Goal: Information Seeking & Learning: Learn about a topic

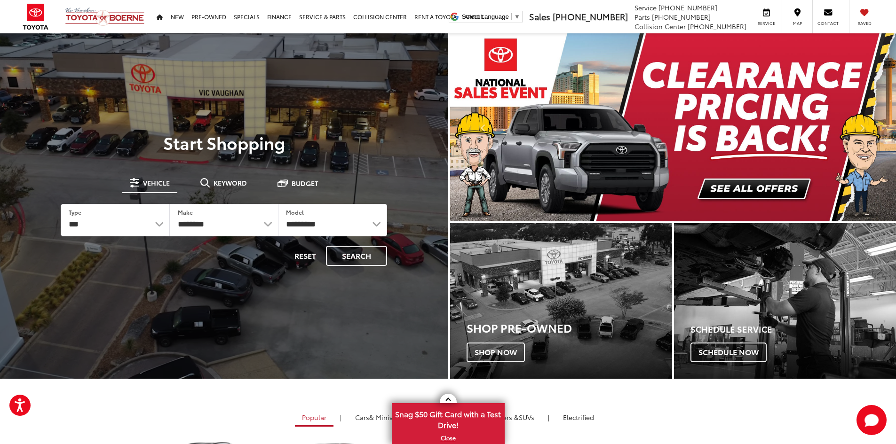
click at [300, 51] on div at bounding box center [224, 255] width 448 height 444
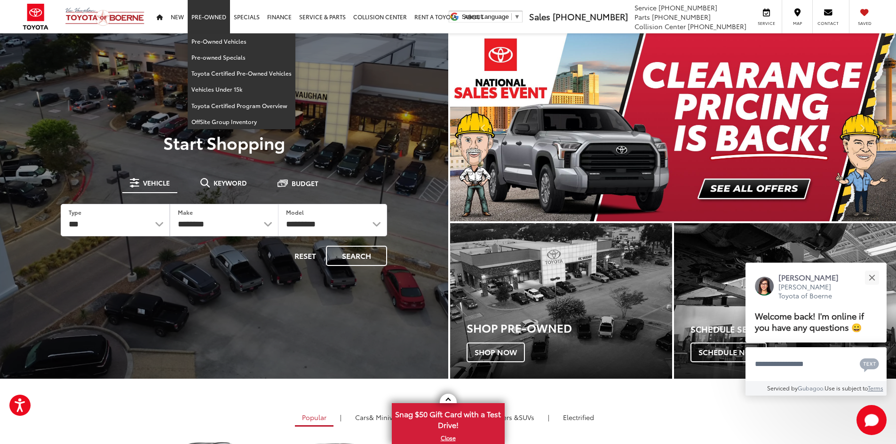
click at [199, 20] on link "Pre-Owned" at bounding box center [209, 16] width 42 height 33
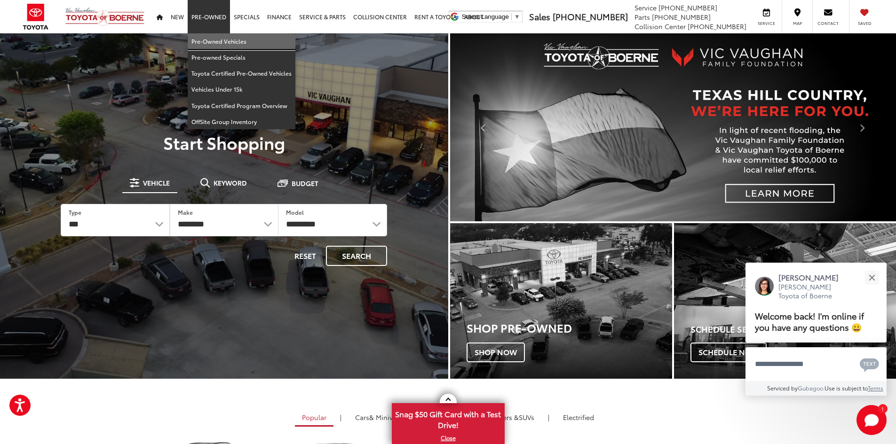
click at [231, 45] on link "Pre-Owned Vehicles" at bounding box center [242, 41] width 108 height 16
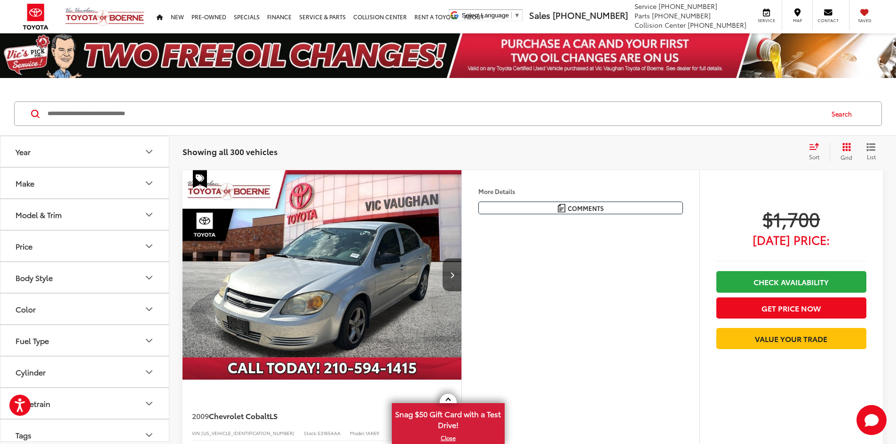
click at [235, 111] on input "Search by Make, Model, or Keyword" at bounding box center [435, 114] width 776 height 23
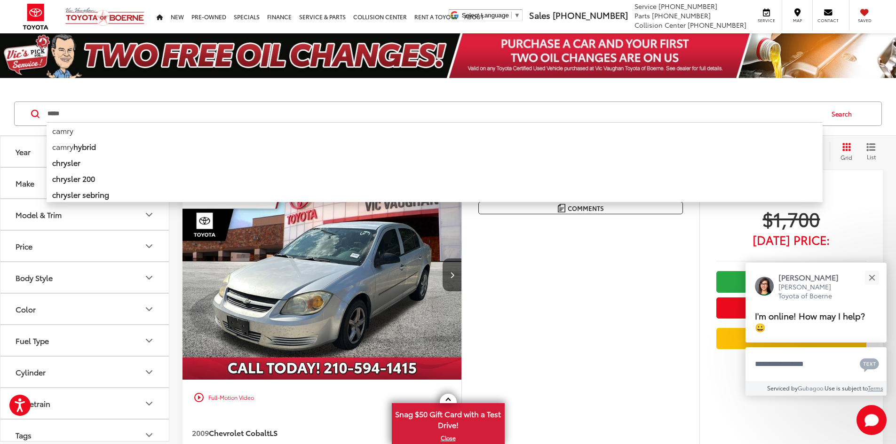
type input "*****"
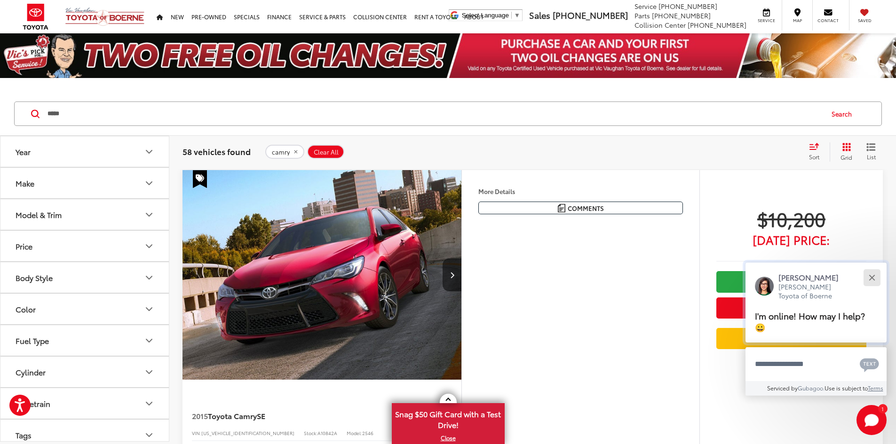
click at [868, 276] on button "Close" at bounding box center [872, 278] width 20 height 20
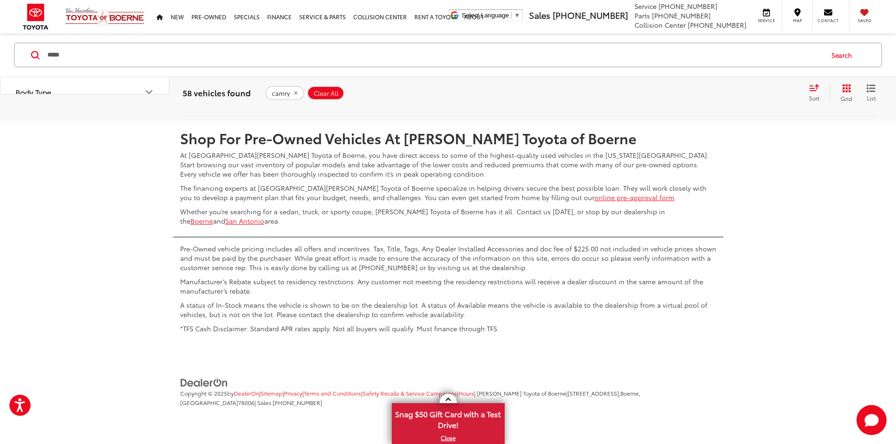
scroll to position [4936, 0]
click at [707, 102] on link "2" at bounding box center [714, 93] width 15 height 17
click at [722, 102] on link "3" at bounding box center [729, 93] width 15 height 17
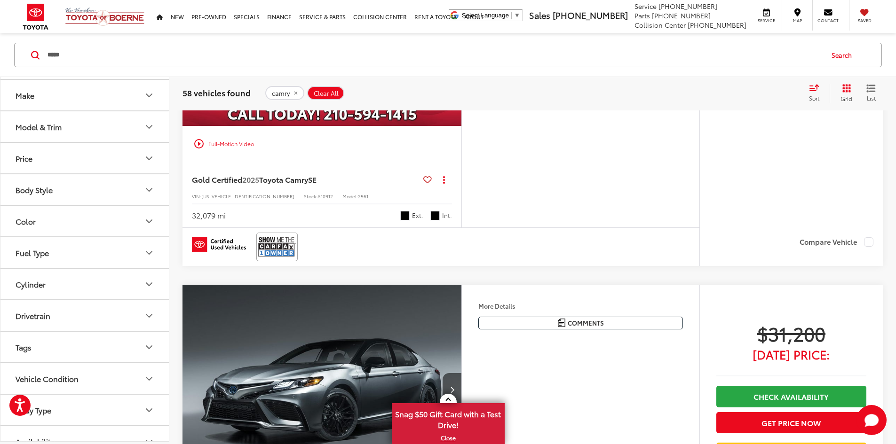
scroll to position [45, 0]
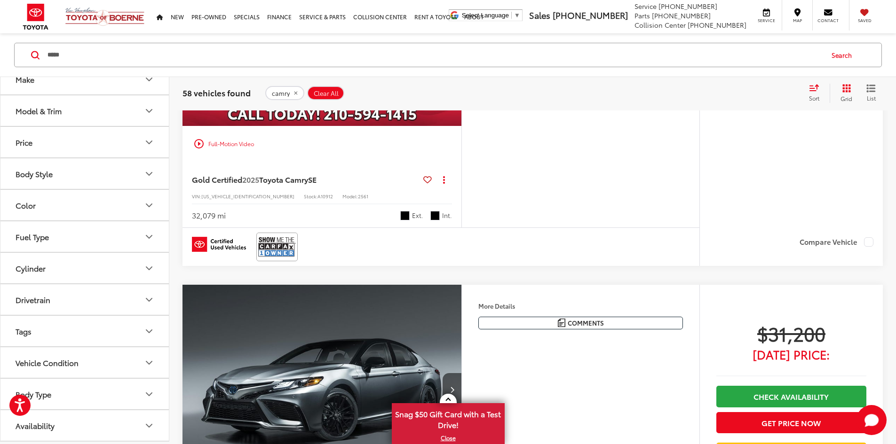
click at [327, 93] on span "Clear All" at bounding box center [326, 93] width 25 height 8
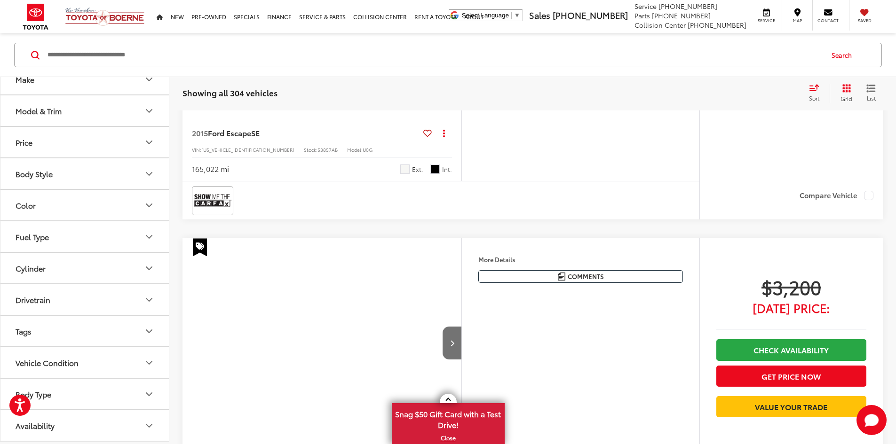
scroll to position [59, 0]
